Goal: Check status: Check status

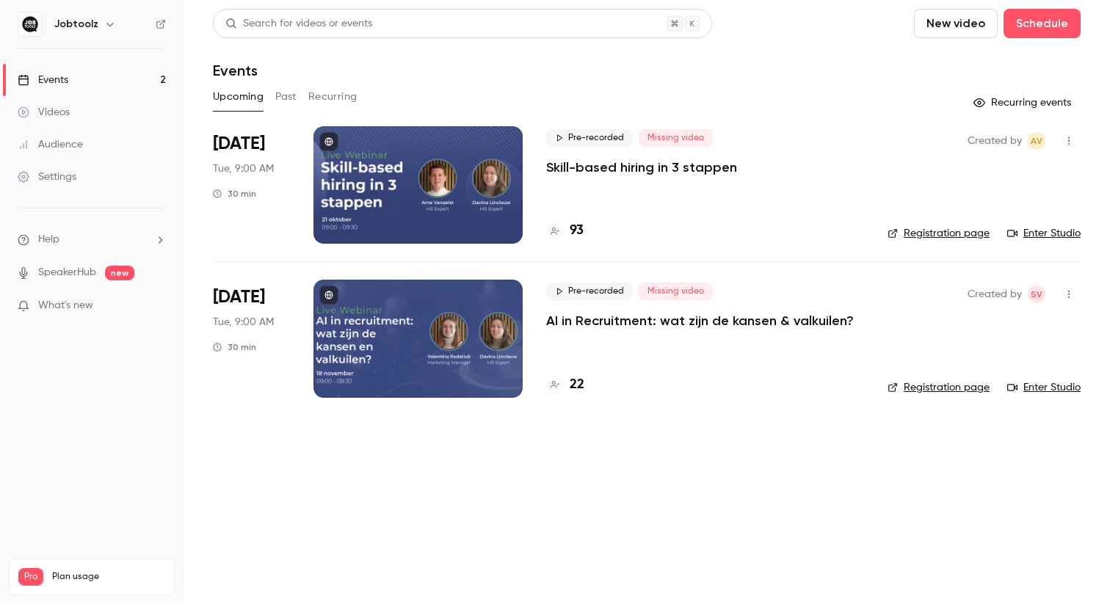
click at [585, 238] on div "93" at bounding box center [705, 231] width 318 height 20
click at [576, 233] on h4 "93" at bounding box center [577, 231] width 14 height 20
click at [577, 389] on h4 "22" at bounding box center [577, 385] width 15 height 20
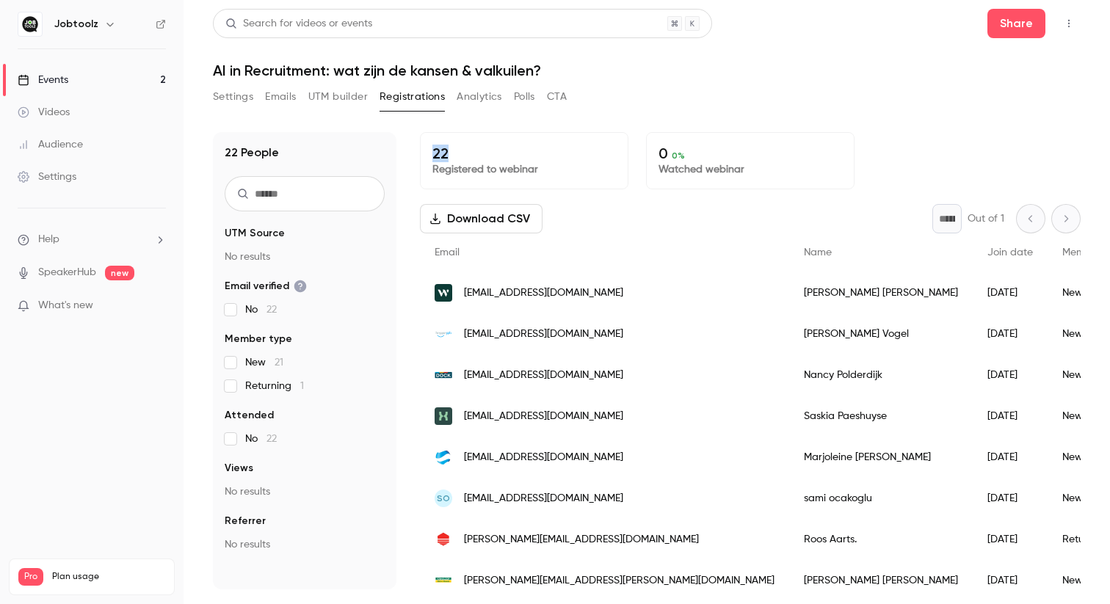
drag, startPoint x: 472, startPoint y: 154, endPoint x: 431, endPoint y: 153, distance: 41.1
click at [430, 153] on div "22 Registered to webinar" at bounding box center [524, 160] width 208 height 57
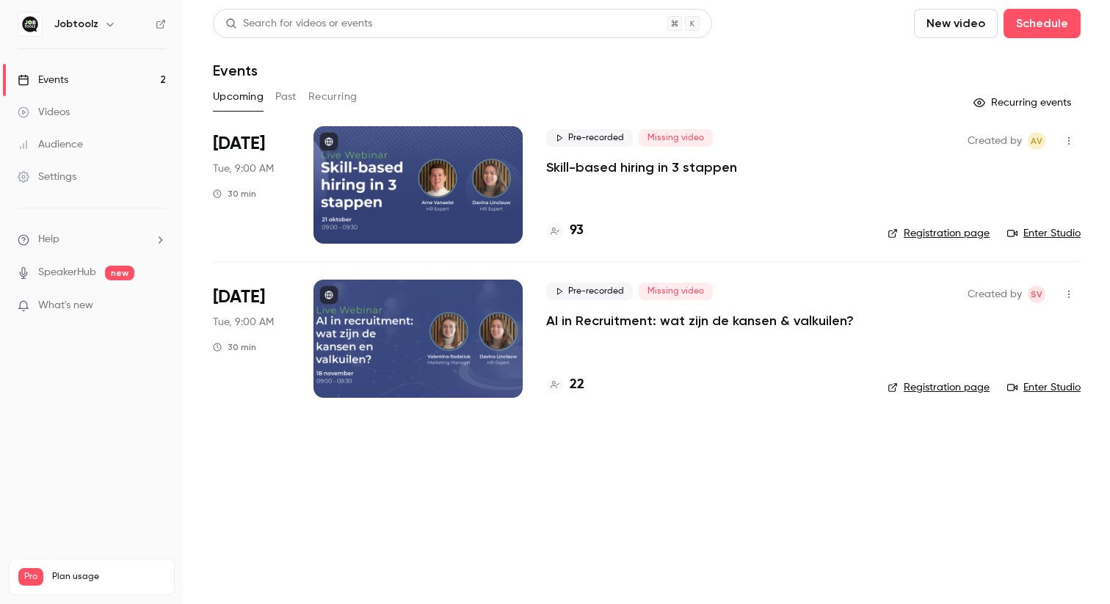
click at [582, 393] on h4 "22" at bounding box center [577, 385] width 15 height 20
